Goal: Entertainment & Leisure: Consume media (video, audio)

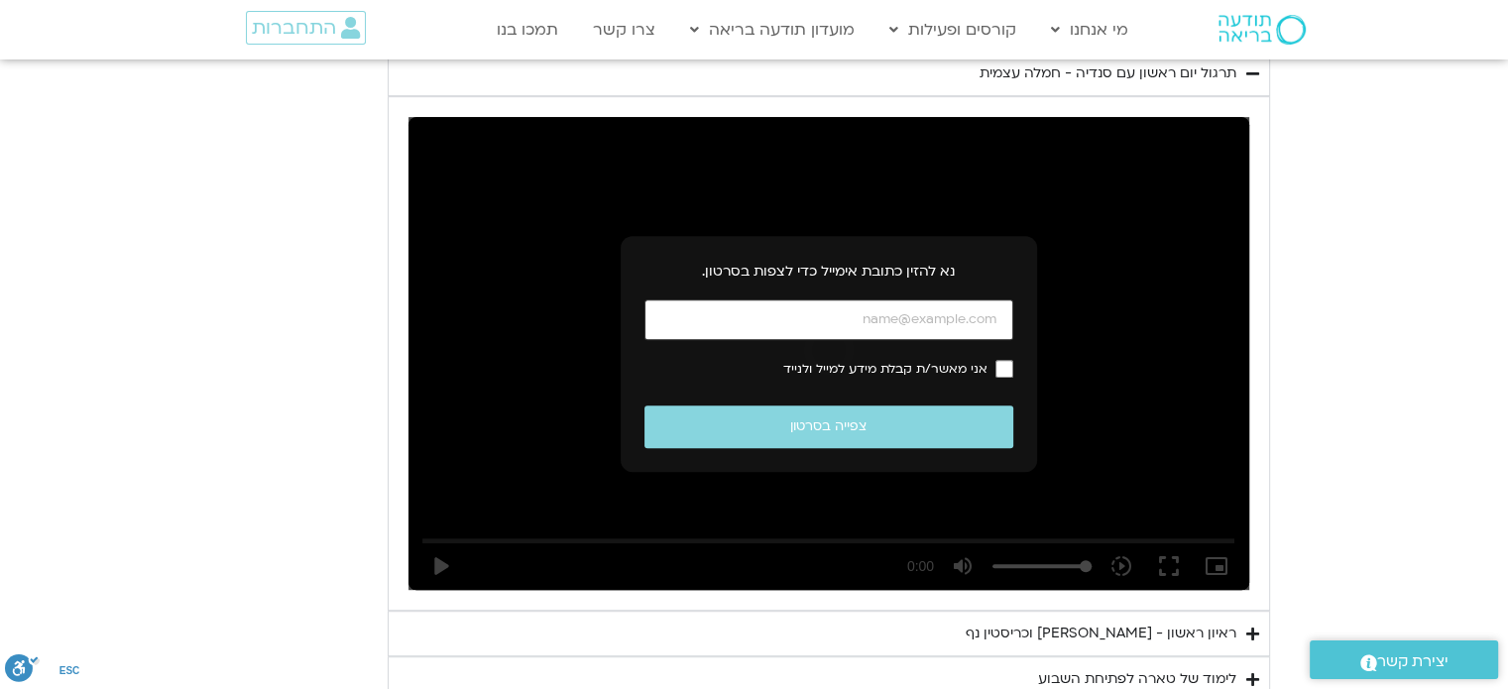
click at [879, 311] on input "כתובת אימייל" at bounding box center [828, 319] width 369 height 41
type input "[EMAIL_ADDRESS][DOMAIN_NAME]"
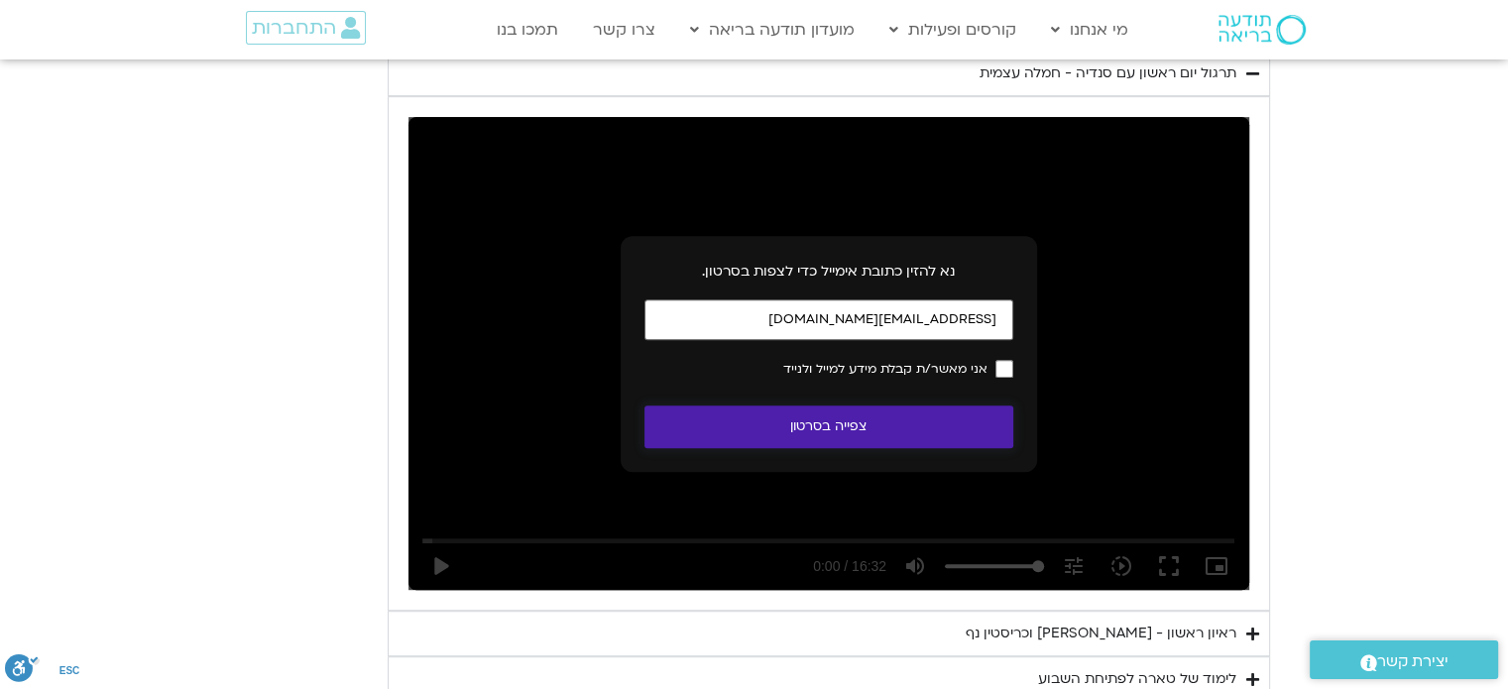
click at [868, 429] on button "צפייה בסרטון" at bounding box center [828, 426] width 369 height 43
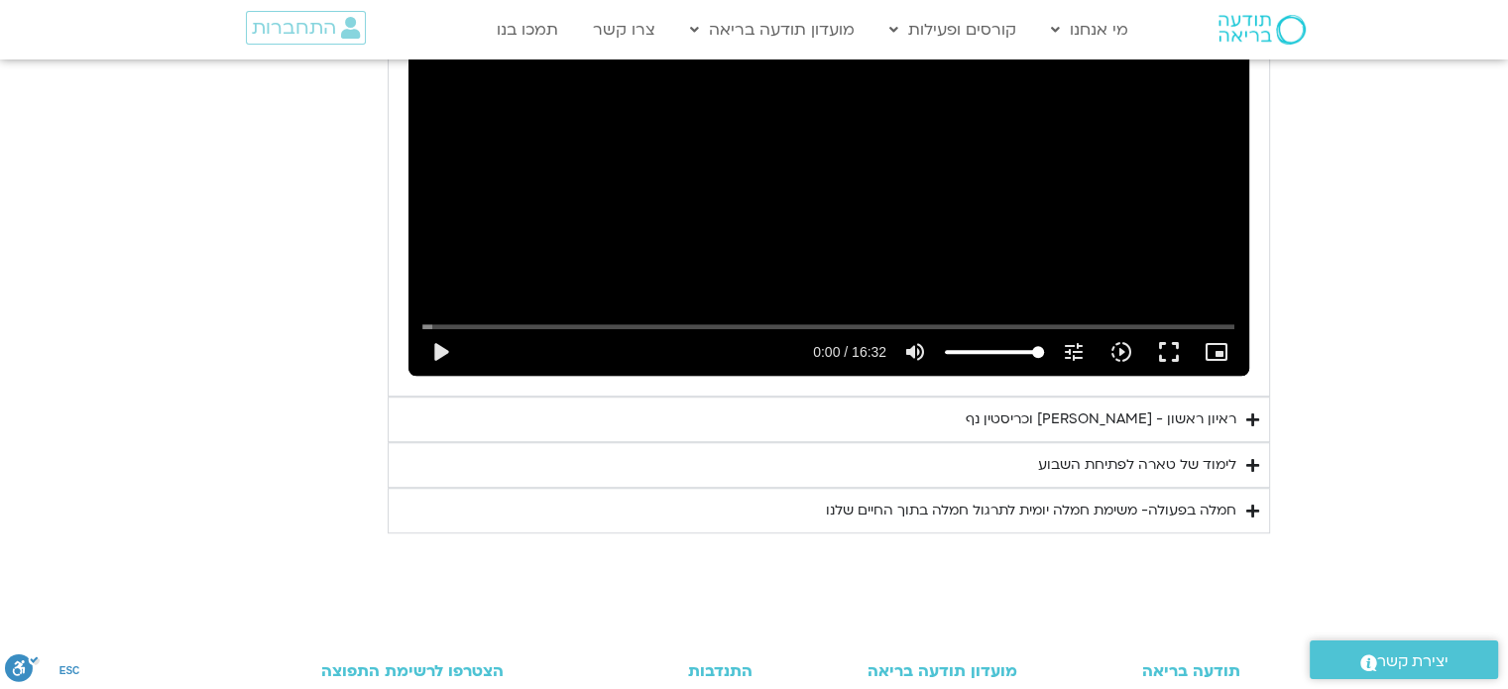
scroll to position [1379, 0]
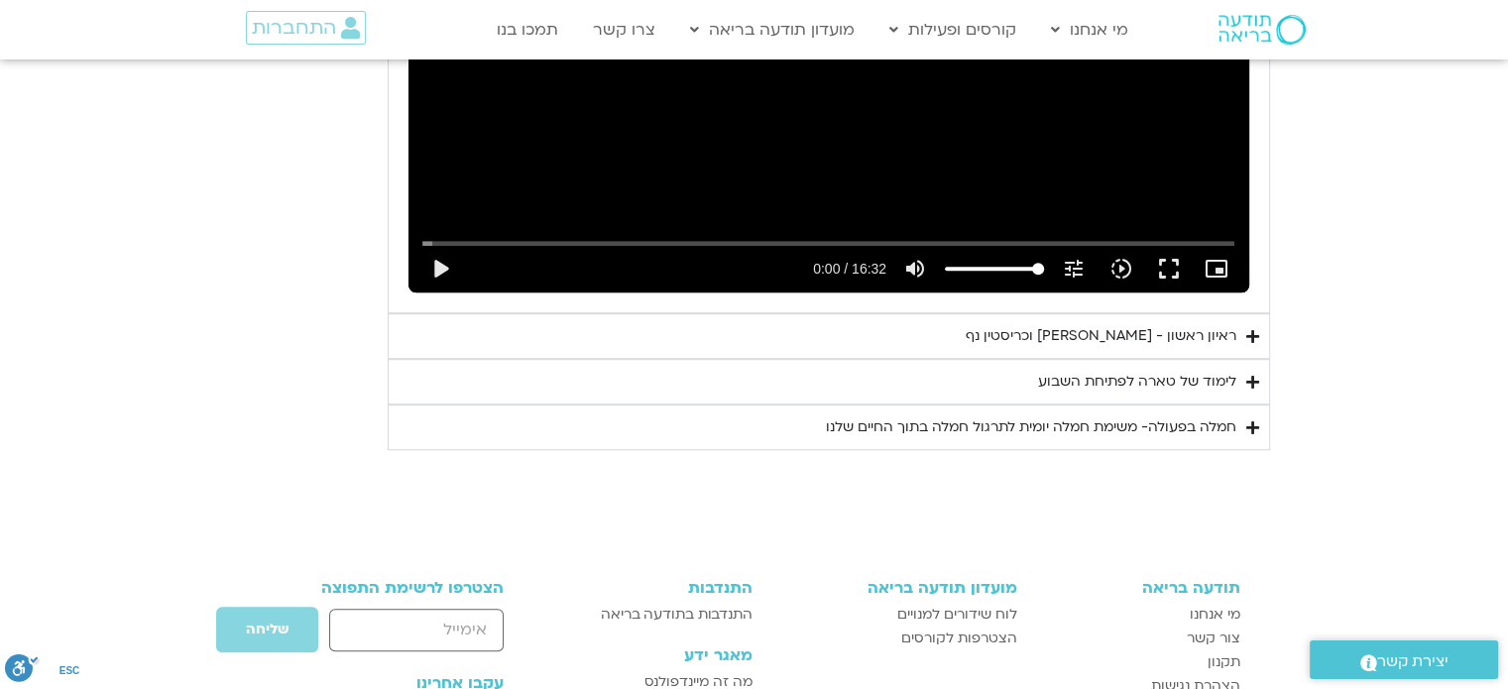
click at [1093, 335] on div "ראיון ראשון - [PERSON_NAME] וכריסטין נף" at bounding box center [1100, 336] width 271 height 24
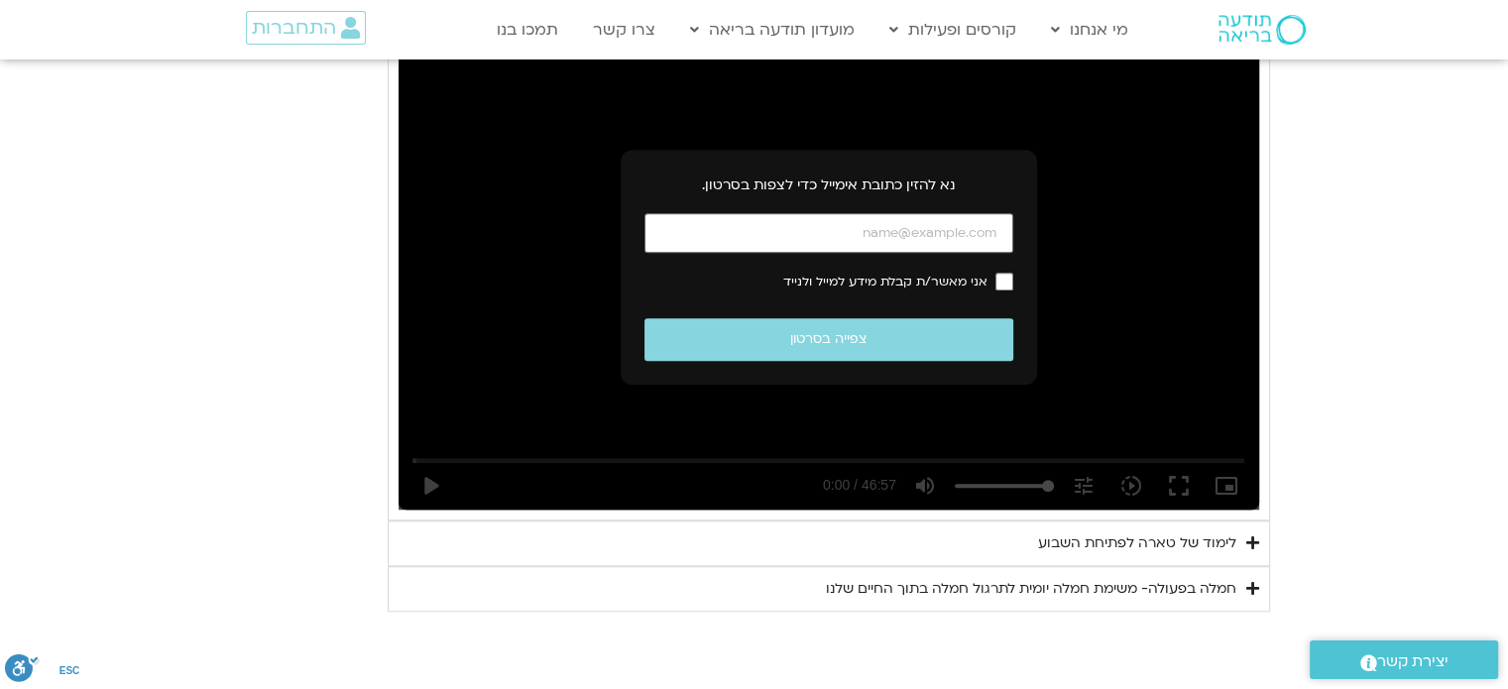
scroll to position [1775, 0]
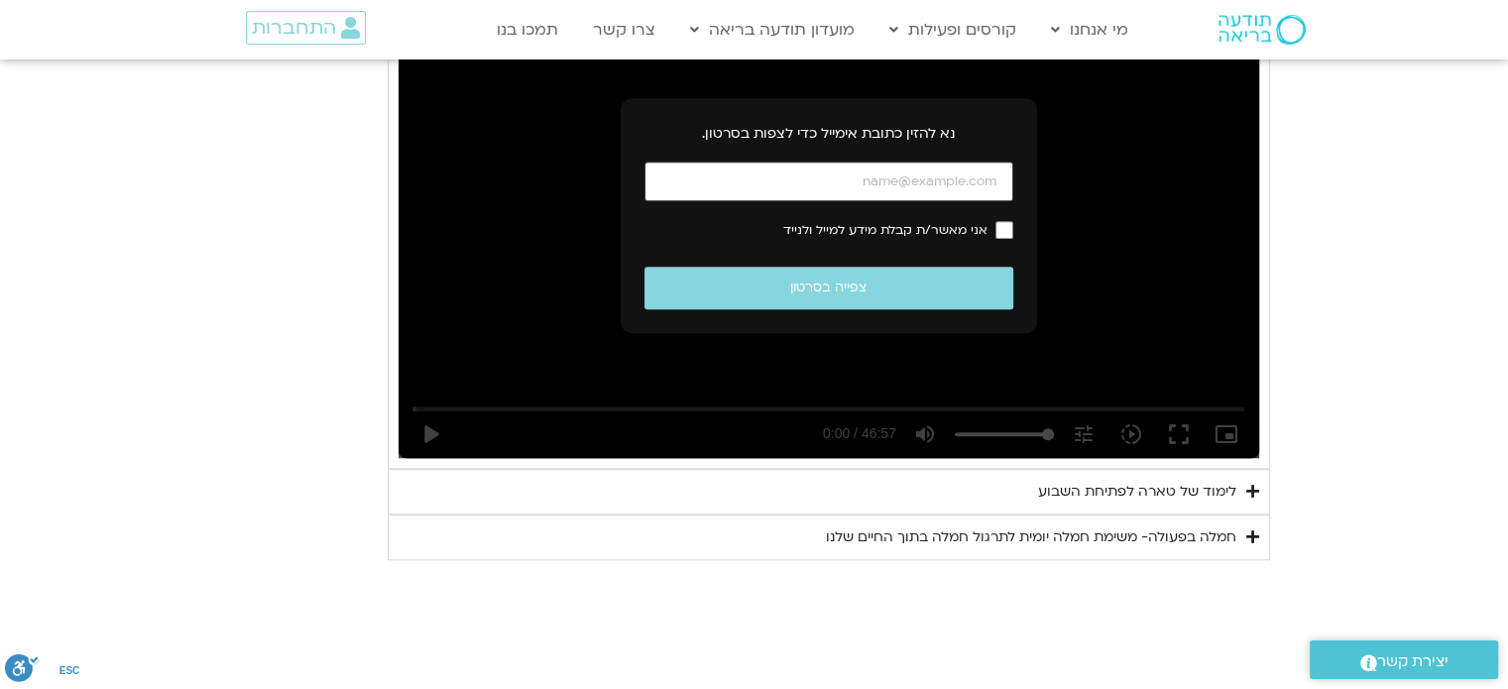
click at [949, 175] on input "כתובת אימייל" at bounding box center [828, 182] width 369 height 41
type input "[EMAIL_ADDRESS][DOMAIN_NAME]"
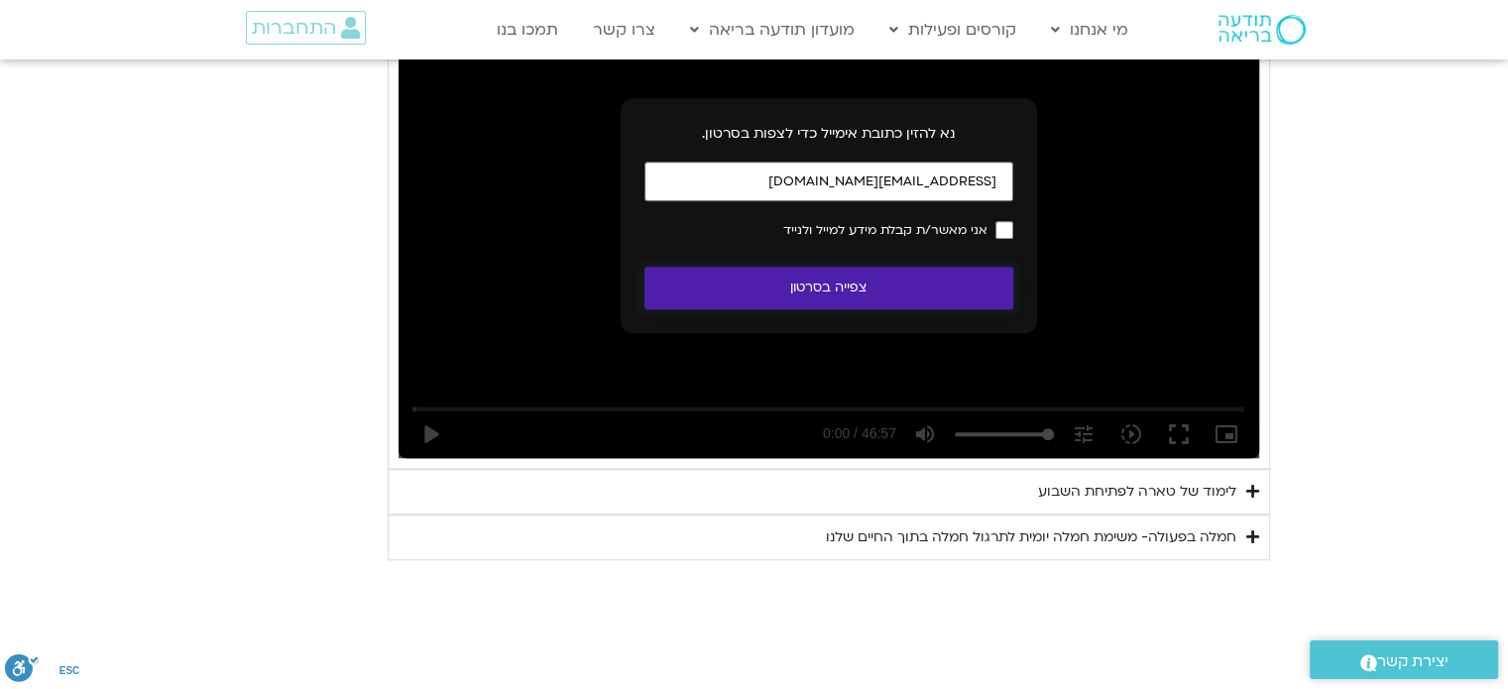
click at [896, 293] on button "צפייה בסרטון" at bounding box center [828, 288] width 369 height 43
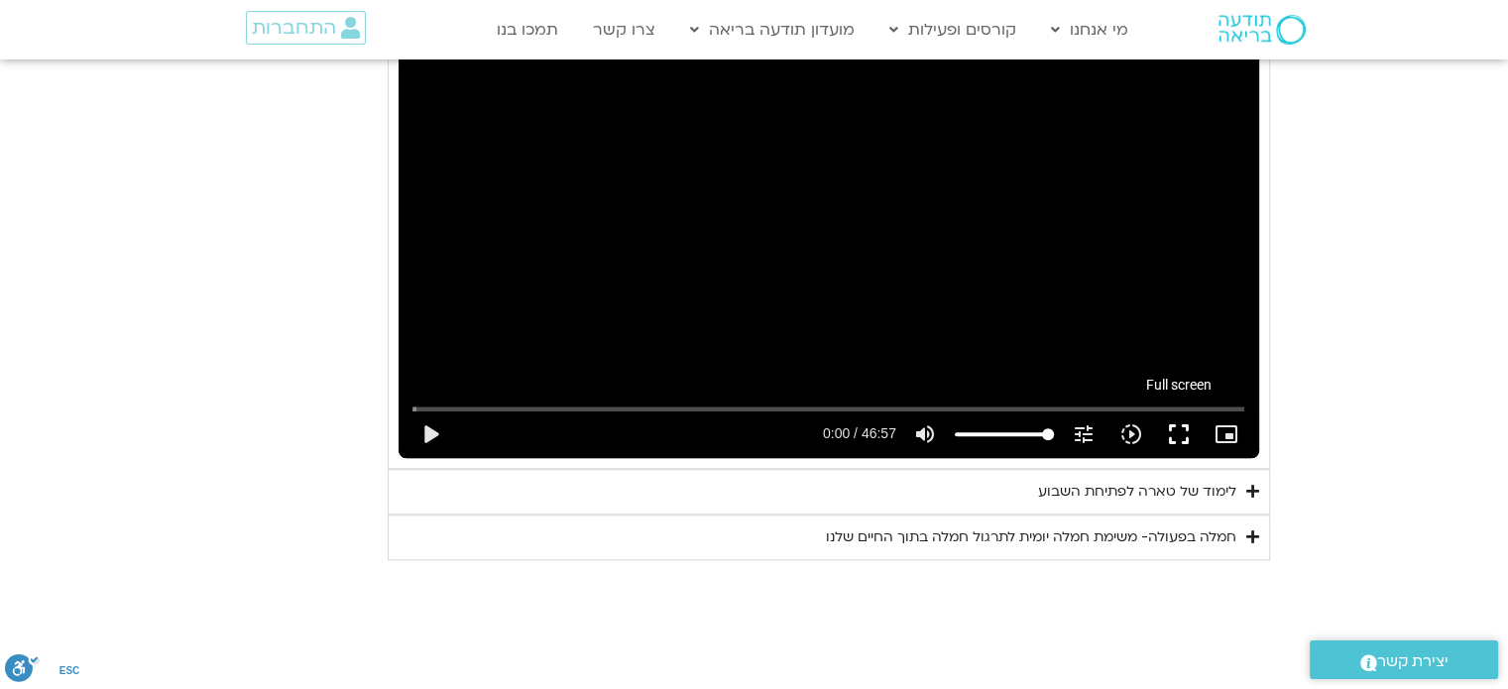
click at [1174, 432] on button "fullscreen" at bounding box center [1179, 434] width 48 height 48
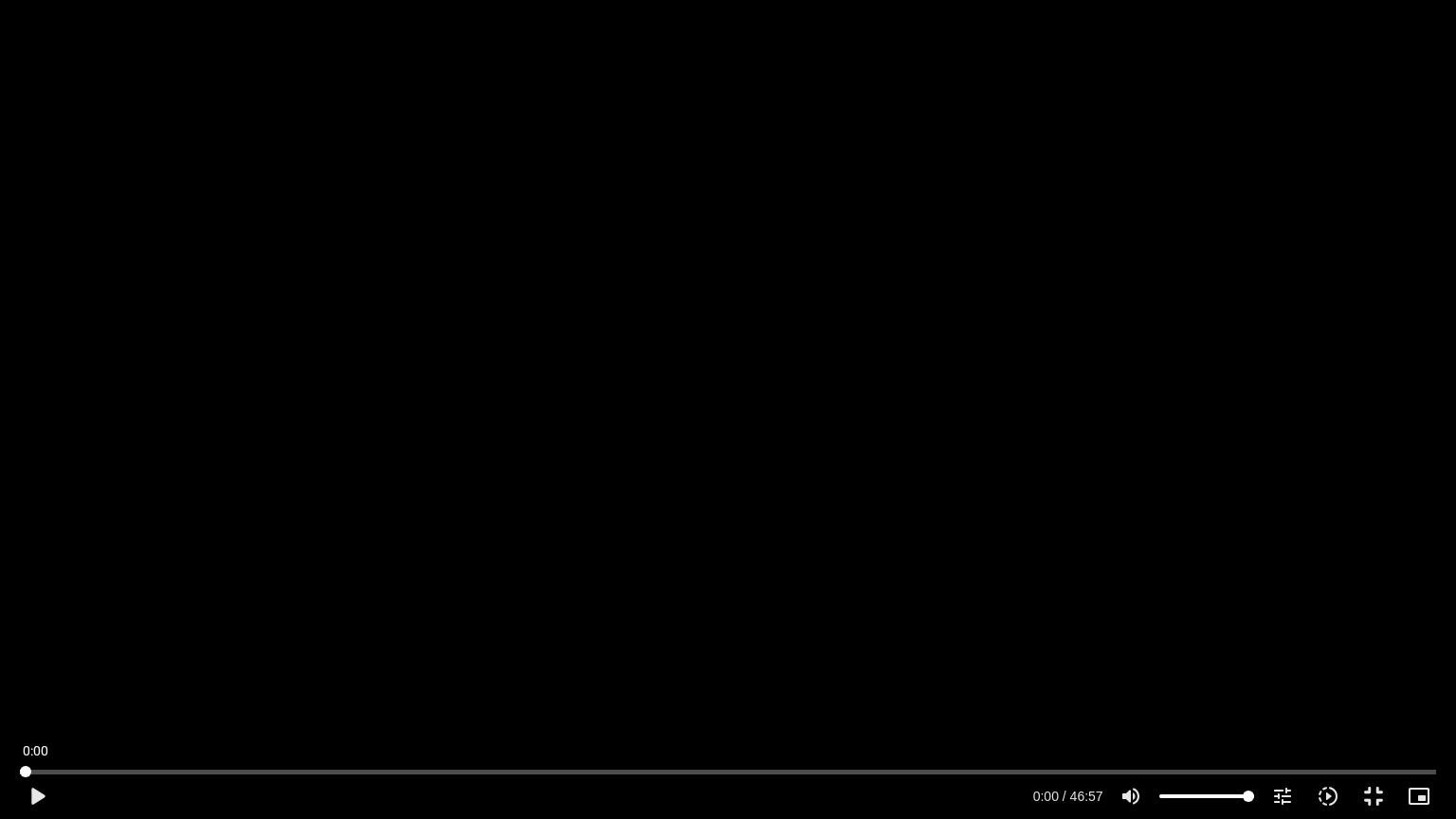
click at [20, 658] on input "Seek" at bounding box center [728, 772] width 1416 height 11
click at [42, 658] on button "play_arrow" at bounding box center [37, 797] width 46 height 46
click at [1218, 417] on div "Skip Ad 1:52 pause 2:41 / 46:57 volume_up Mute tune Resolution Auto 720p slow_m…" at bounding box center [728, 410] width 1456 height 819
click at [1218, 417] on div "Skip Ad 1:52 play_arrow 2:41 / 46:57 volume_up Mute tune Resolution Auto 720p s…" at bounding box center [728, 410] width 1456 height 819
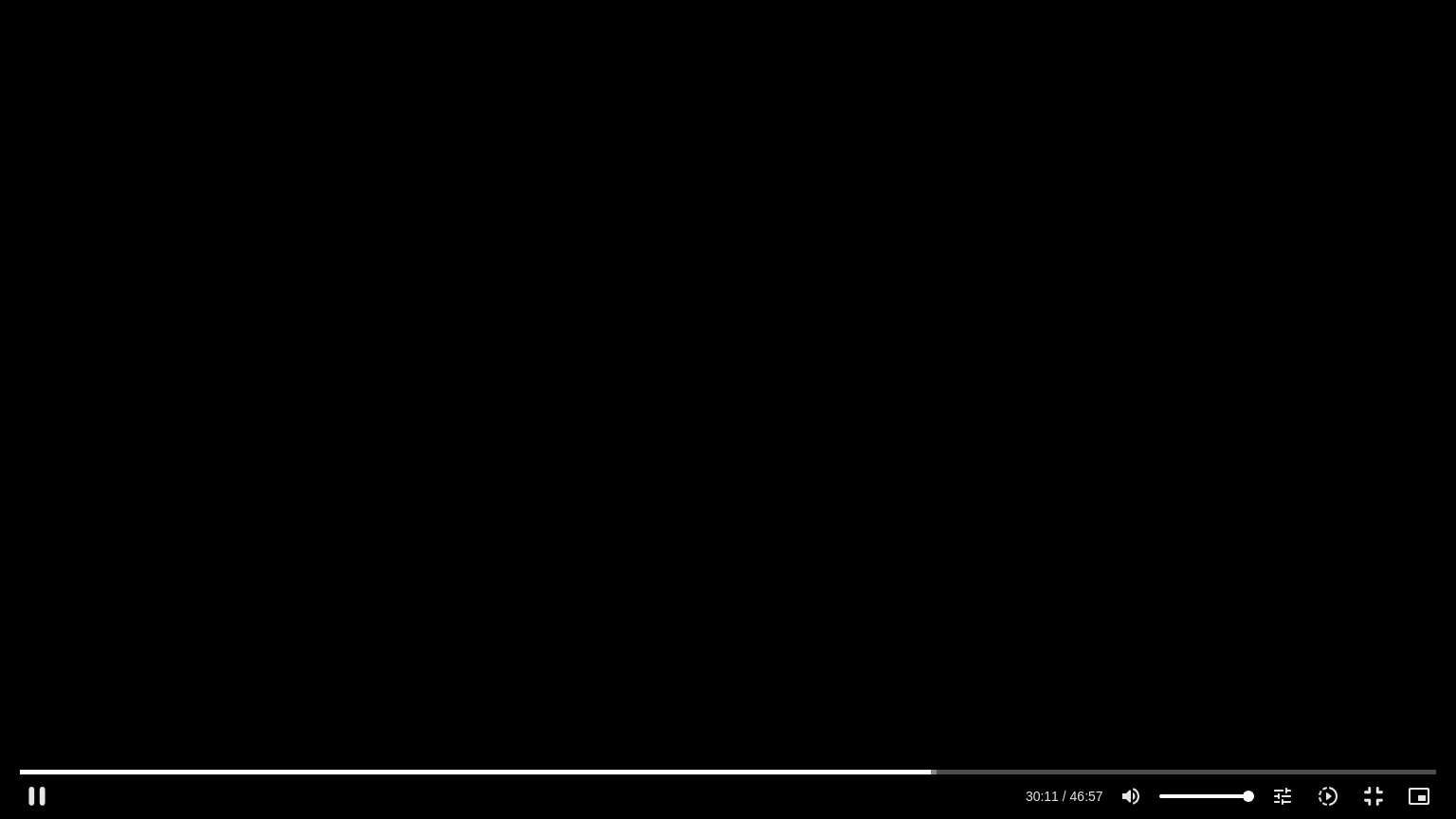
click at [804, 520] on div "Skip Ad 30:03 pause 30:11 / 46:57 volume_up Mute tune Resolution Auto 720p slow…" at bounding box center [728, 410] width 1456 height 819
type input "1812.02853"
click at [1372, 658] on button "fullscreen_exit" at bounding box center [1374, 797] width 46 height 46
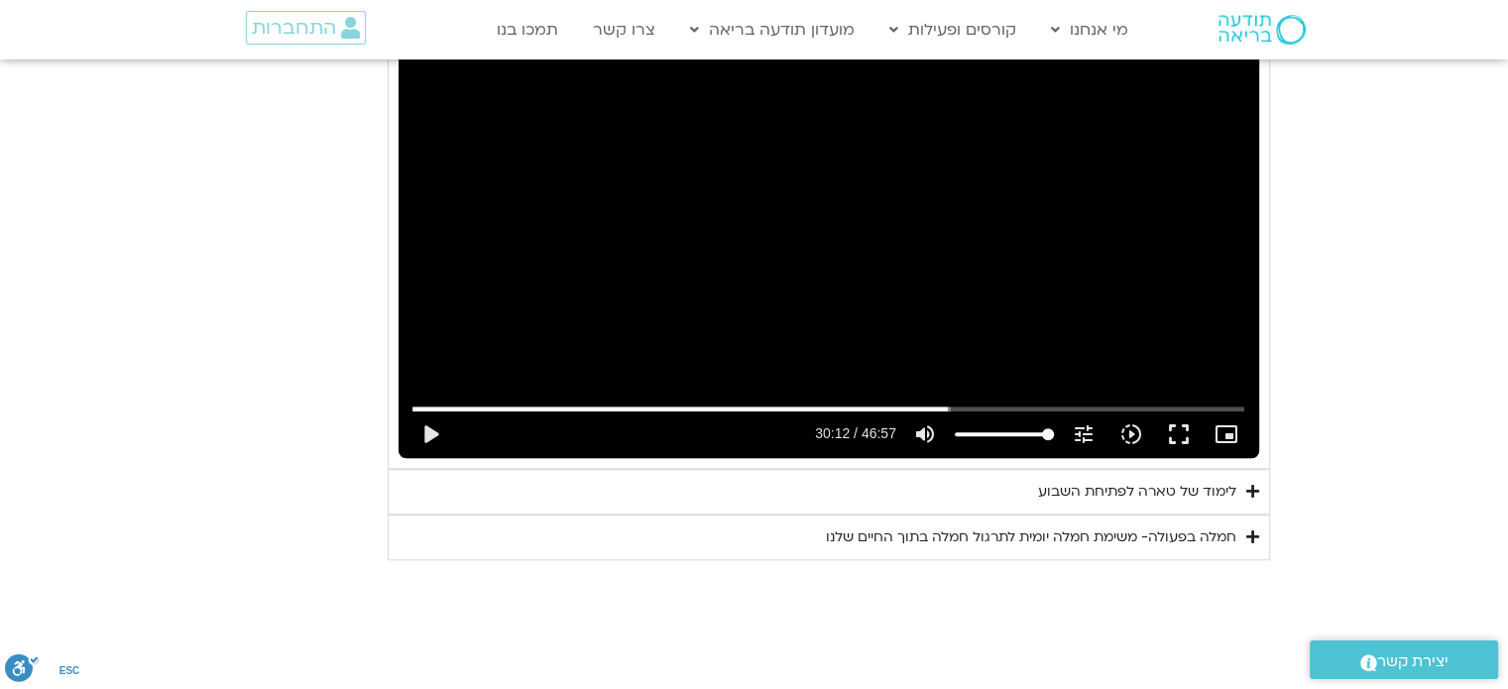
click at [1101, 487] on div "לימוד של טארה לפתיחת השבוע" at bounding box center [1137, 492] width 198 height 24
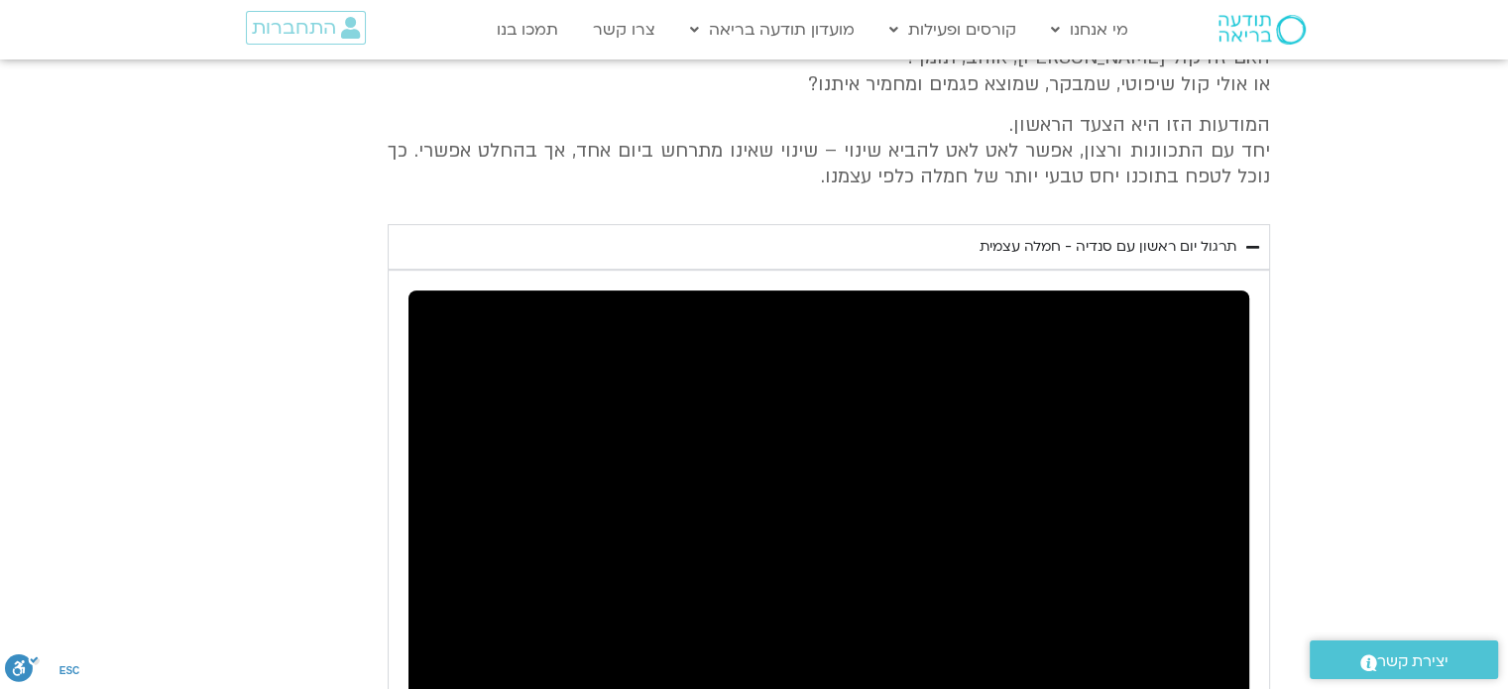
scroll to position [883, 0]
